Goal: Information Seeking & Learning: Learn about a topic

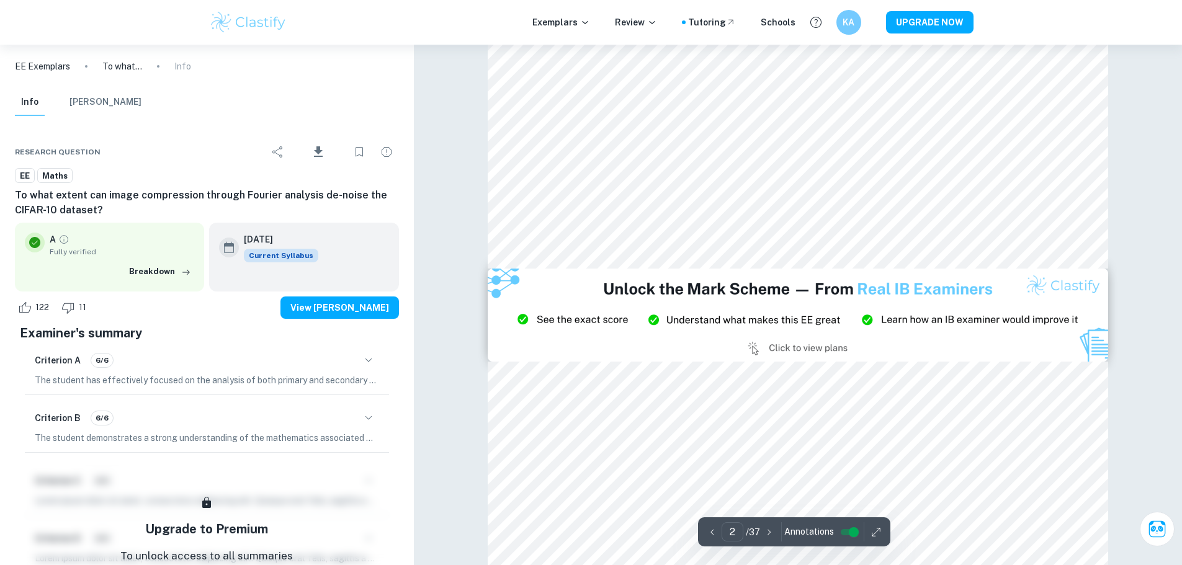
type input "3"
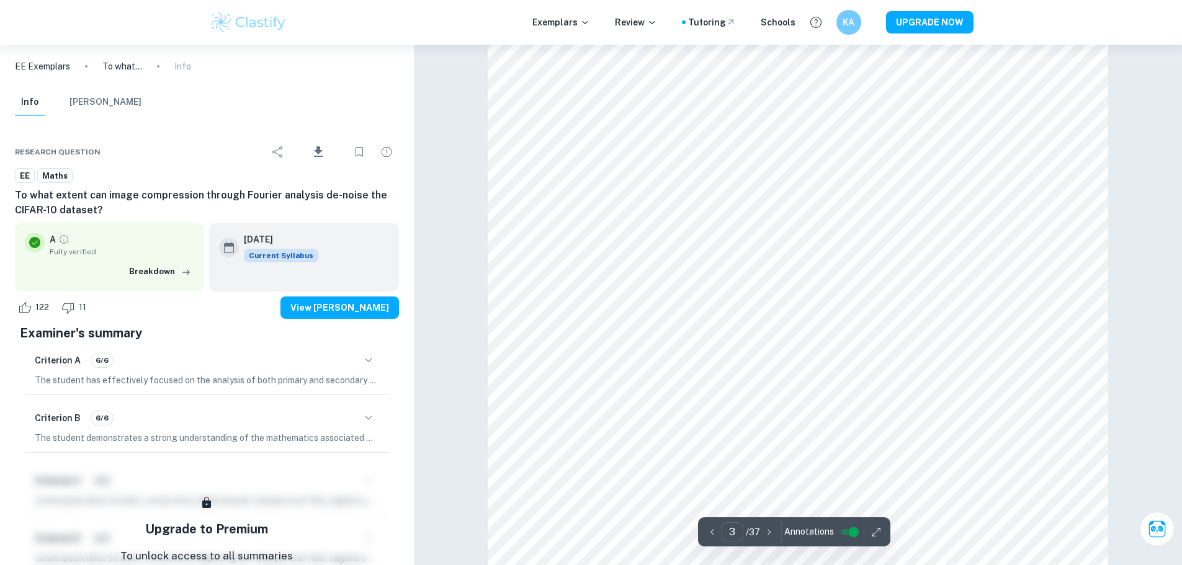
scroll to position [1986, 0]
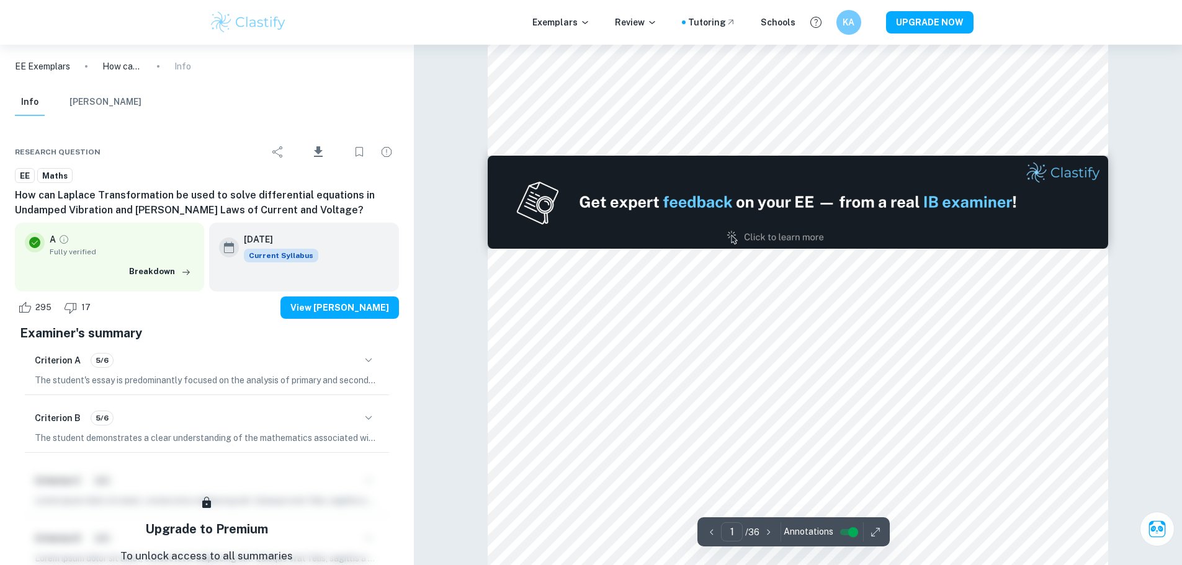
type input "2"
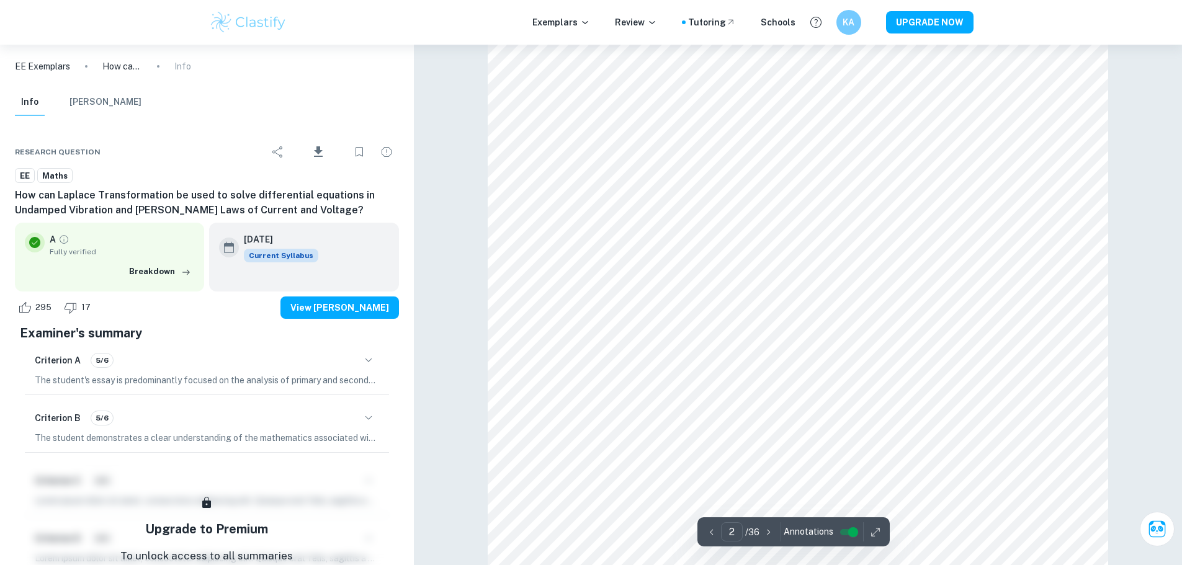
scroll to position [1179, 0]
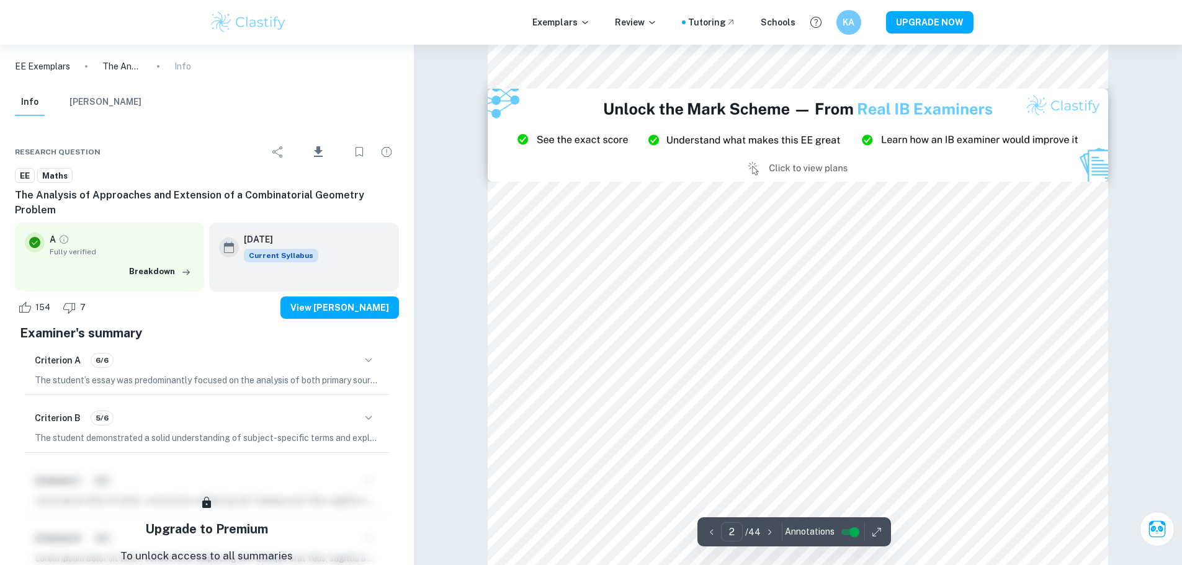
type input "3"
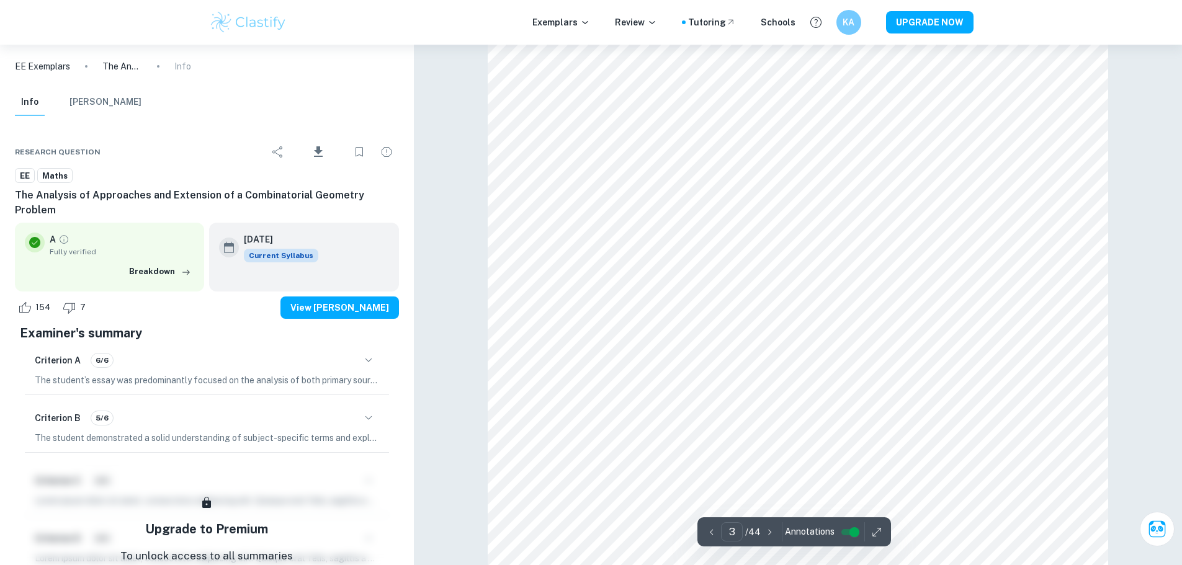
scroll to position [1924, 0]
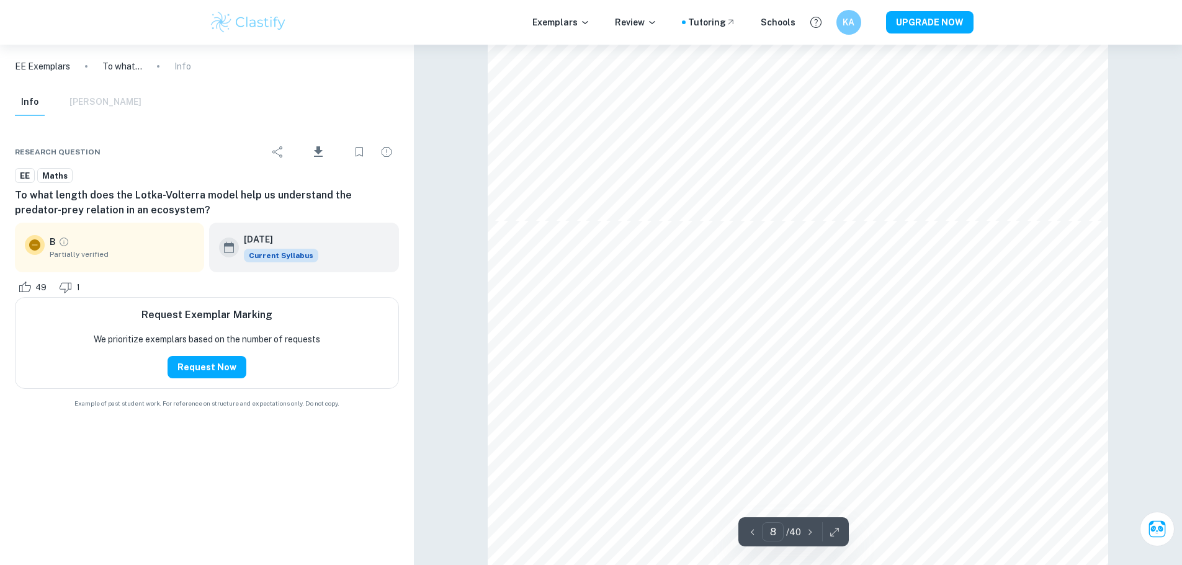
scroll to position [5709, 0]
type input "7"
